Goal: Obtain resource: Download file/media

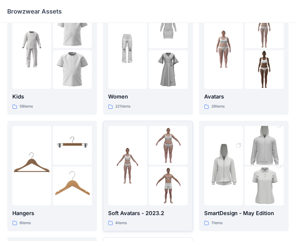
scroll to position [30, 0]
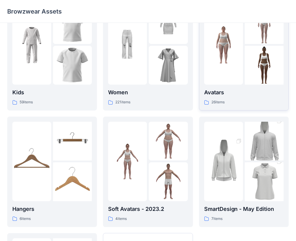
click at [266, 90] on p "Avatars" at bounding box center [243, 92] width 79 height 8
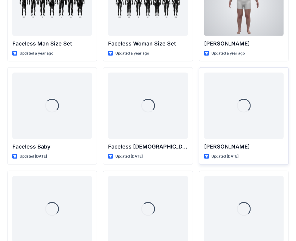
scroll to position [375, 0]
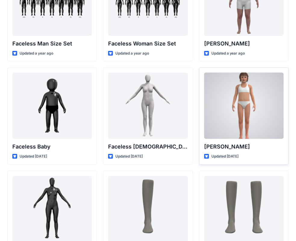
click at [245, 126] on div at bounding box center [243, 106] width 79 height 66
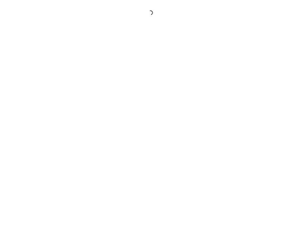
click at [245, 126] on div at bounding box center [150, 120] width 301 height 241
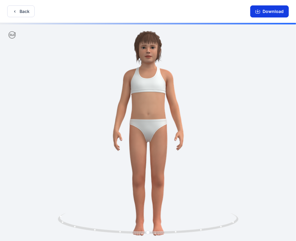
click at [271, 9] on button "Download" at bounding box center [269, 11] width 39 height 12
click at [258, 11] on icon "button" at bounding box center [257, 11] width 5 height 5
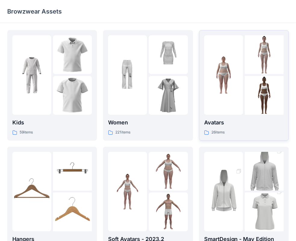
click at [215, 106] on div at bounding box center [223, 74] width 39 height 79
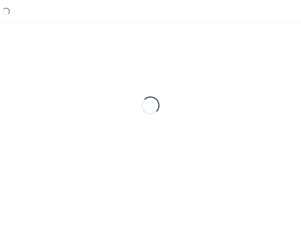
click at [215, 106] on div "Loading..." at bounding box center [150, 105] width 286 height 150
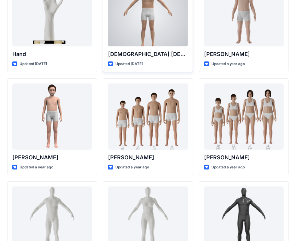
scroll to position [90, 0]
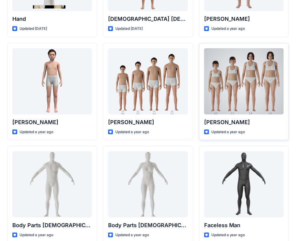
click at [226, 112] on div at bounding box center [243, 81] width 79 height 66
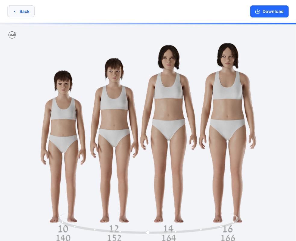
click at [12, 14] on button "Back" at bounding box center [20, 11] width 27 height 12
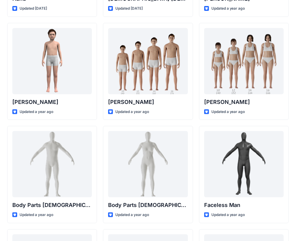
scroll to position [86, 0]
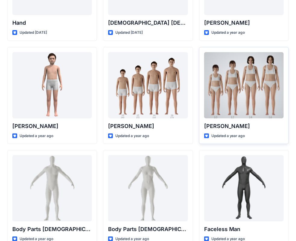
click at [236, 105] on div at bounding box center [243, 85] width 79 height 66
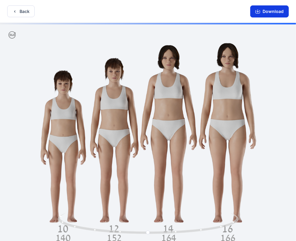
click at [265, 7] on button "Download" at bounding box center [269, 11] width 39 height 12
click at [273, 15] on button "Download" at bounding box center [269, 11] width 39 height 12
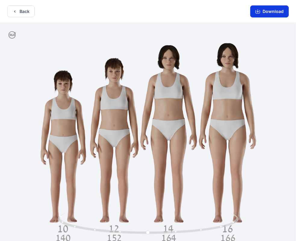
click at [273, 13] on button "Download" at bounding box center [269, 11] width 39 height 12
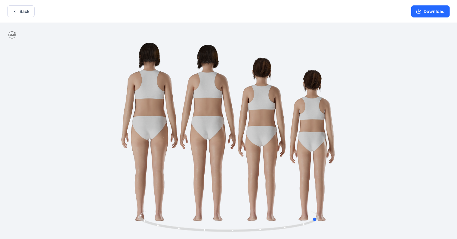
drag, startPoint x: 151, startPoint y: 80, endPoint x: 232, endPoint y: 106, distance: 84.8
click at [240, 118] on div at bounding box center [228, 131] width 457 height 217
click at [21, 17] on button "Back" at bounding box center [20, 11] width 27 height 12
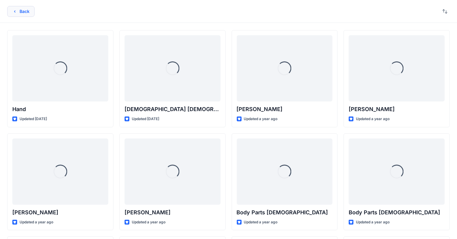
click at [28, 14] on button "Back" at bounding box center [20, 11] width 27 height 11
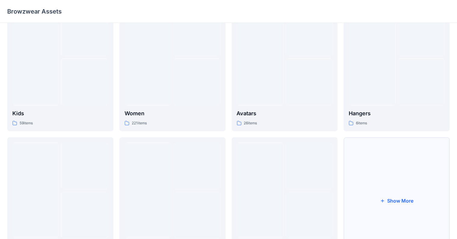
scroll to position [67, 0]
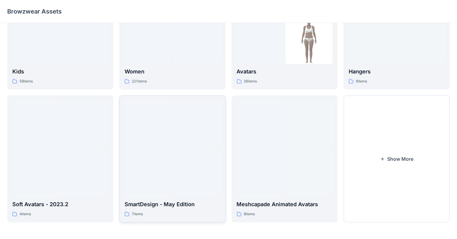
click at [175, 206] on p "SmartDesign - May Edition" at bounding box center [173, 204] width 96 height 8
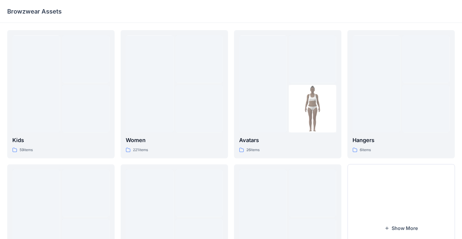
click at [175, 206] on div "Kids 59 items Soft Avatars - 2023.2 4 items Women 221 items SmartDesign - May E…" at bounding box center [231, 166] width 462 height 286
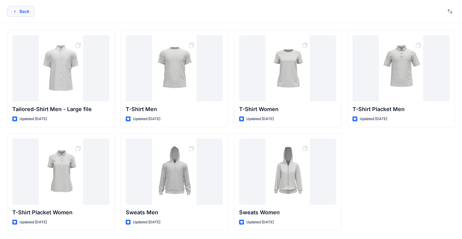
click at [21, 12] on button "Back" at bounding box center [20, 11] width 27 height 11
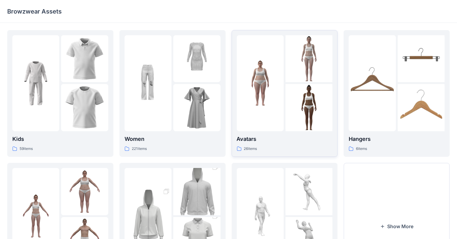
click at [253, 81] on img at bounding box center [260, 83] width 47 height 47
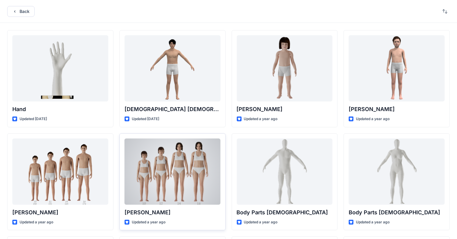
click at [187, 174] on div at bounding box center [173, 171] width 96 height 66
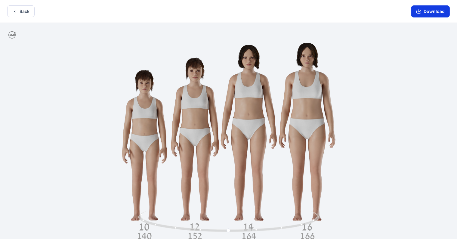
click at [301, 10] on button "Download" at bounding box center [430, 11] width 39 height 12
click at [301, 149] on div at bounding box center [228, 131] width 457 height 217
click at [143, 150] on div at bounding box center [228, 131] width 457 height 217
click at [144, 150] on div at bounding box center [228, 131] width 457 height 217
drag, startPoint x: 152, startPoint y: 212, endPoint x: 162, endPoint y: 204, distance: 13.2
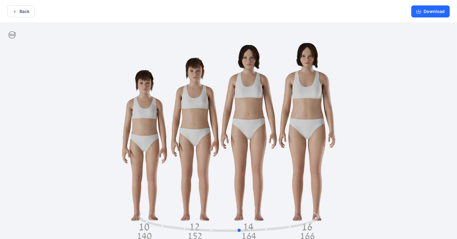
click at [162, 204] on div at bounding box center [228, 131] width 457 height 217
click at [143, 164] on div at bounding box center [228, 131] width 457 height 217
drag, startPoint x: 163, startPoint y: 225, endPoint x: 168, endPoint y: 218, distance: 8.8
click at [168, 218] on icon at bounding box center [229, 222] width 182 height 23
click at [145, 141] on div at bounding box center [228, 131] width 457 height 217
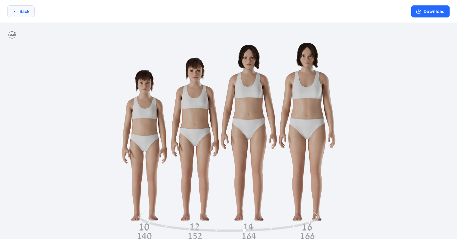
click at [19, 12] on button "Back" at bounding box center [20, 11] width 27 height 12
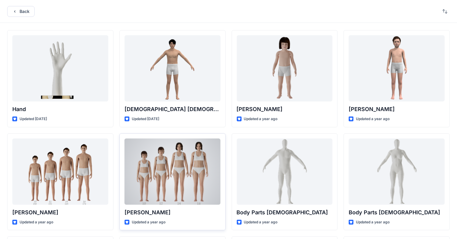
click at [190, 173] on div at bounding box center [173, 171] width 96 height 66
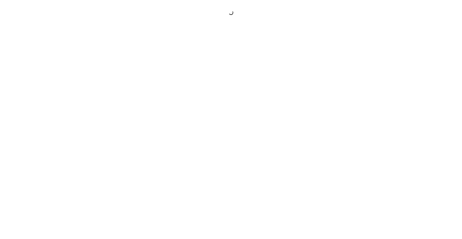
click at [190, 173] on div at bounding box center [231, 119] width 462 height 239
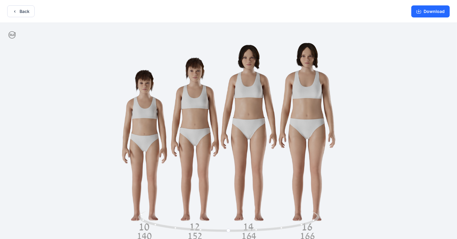
click at [123, 135] on div at bounding box center [228, 131] width 457 height 217
click at [130, 132] on div at bounding box center [228, 131] width 457 height 217
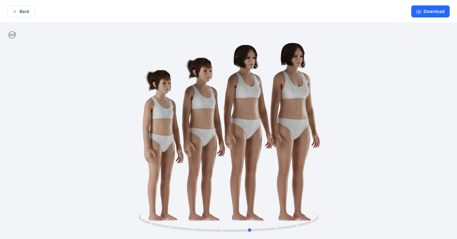
drag, startPoint x: 135, startPoint y: 133, endPoint x: 160, endPoint y: 140, distance: 26.4
click at [160, 140] on div at bounding box center [228, 131] width 457 height 217
drag, startPoint x: 158, startPoint y: 141, endPoint x: 168, endPoint y: 143, distance: 9.4
click at [168, 143] on div at bounding box center [228, 131] width 457 height 217
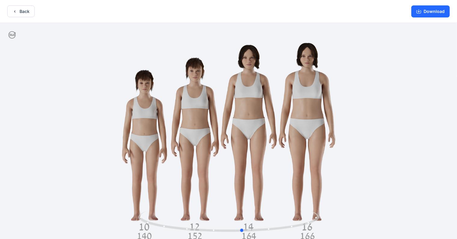
drag, startPoint x: 181, startPoint y: 146, endPoint x: 165, endPoint y: 147, distance: 16.6
click at [165, 147] on div at bounding box center [228, 131] width 457 height 217
click at [301, 10] on button "Download" at bounding box center [430, 11] width 39 height 12
